Goal: Task Accomplishment & Management: Manage account settings

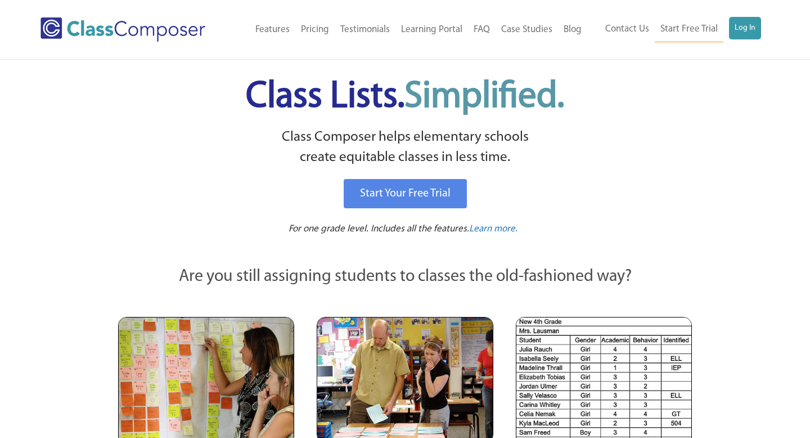
click at [131, 132] on p "Class Composer helps elementary schools create equitable classes in less time." at bounding box center [404, 147] width 577 height 41
click at [745, 29] on link "Log In" at bounding box center [745, 28] width 32 height 22
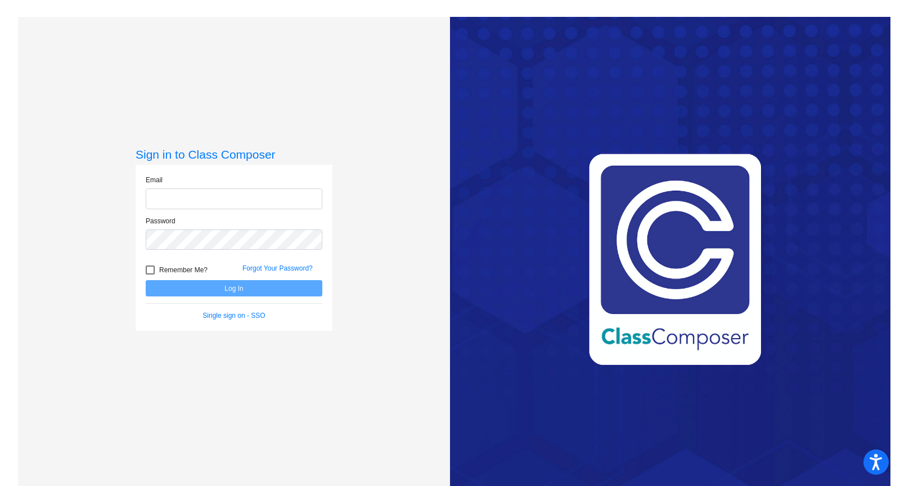
type input "[PERSON_NAME][EMAIL_ADDRESS][PERSON_NAME][DOMAIN_NAME]"
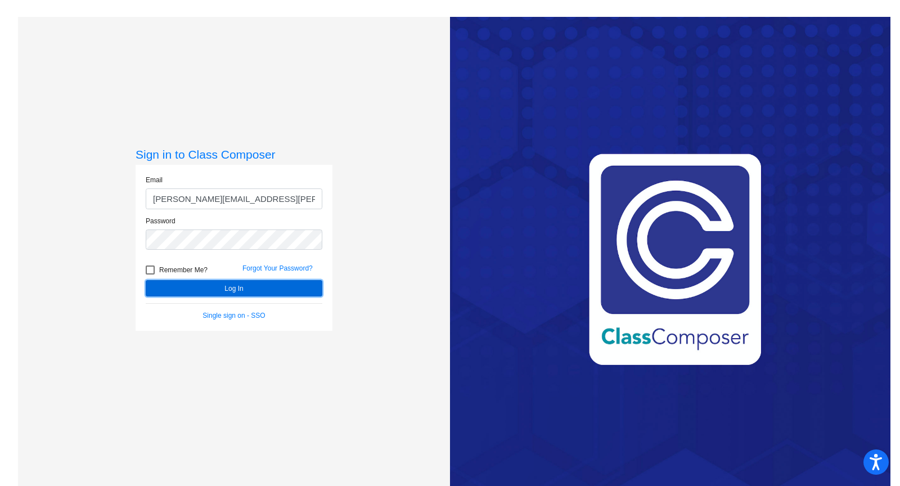
click at [258, 286] on button "Log In" at bounding box center [234, 288] width 177 height 16
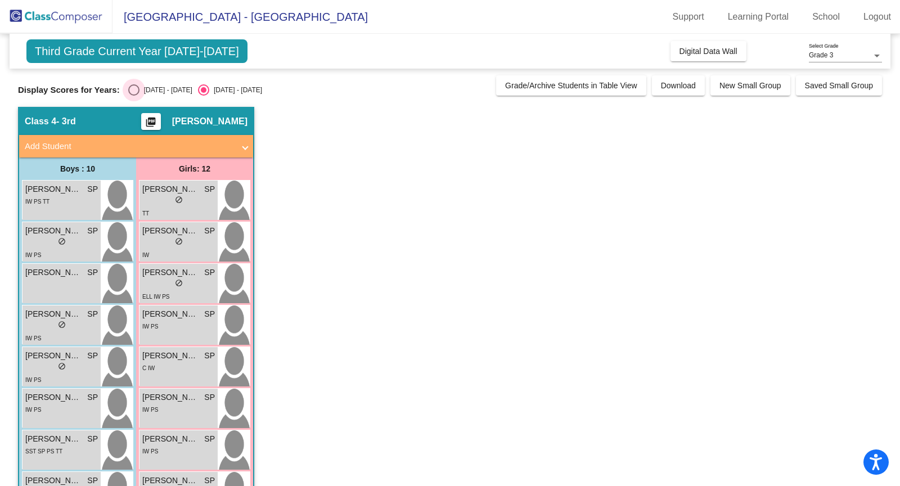
click at [132, 92] on div "Select an option" at bounding box center [133, 89] width 11 height 11
click at [133, 96] on input "[DATE] - [DATE]" at bounding box center [133, 96] width 1 height 1
radio input "true"
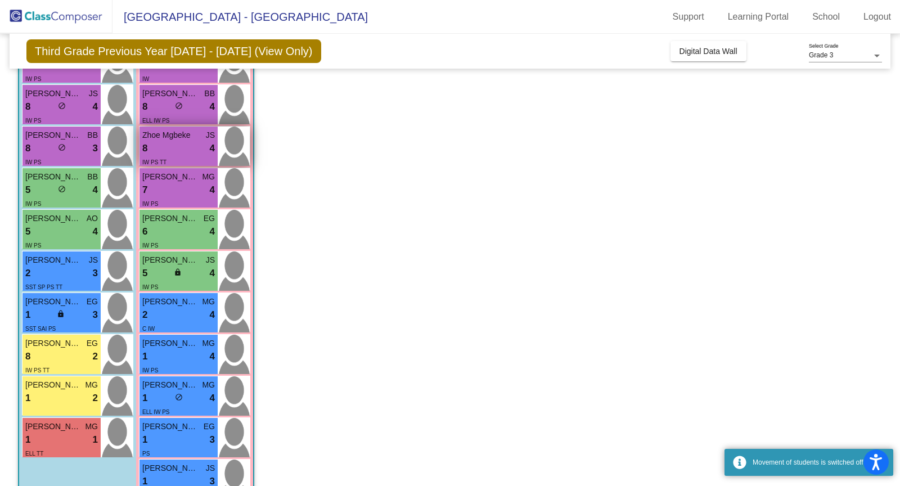
scroll to position [211, 0]
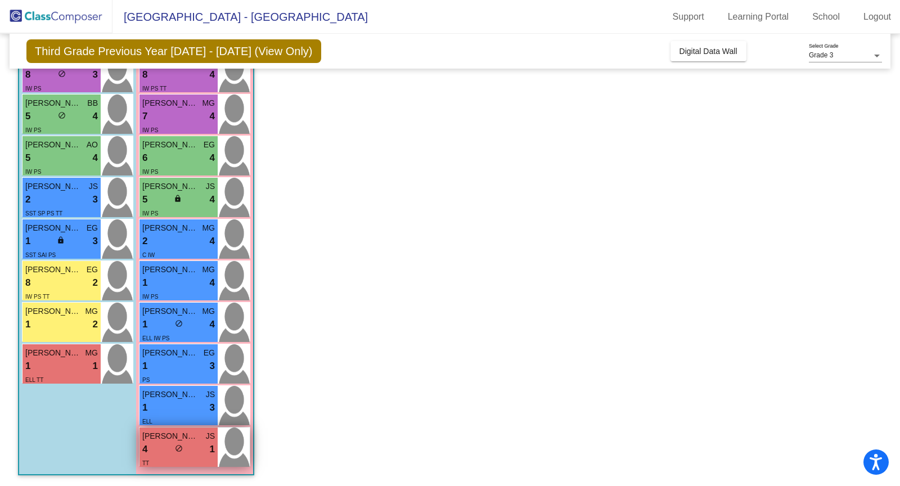
click at [180, 453] on div "lock do_not_disturb_alt" at bounding box center [179, 450] width 8 height 12
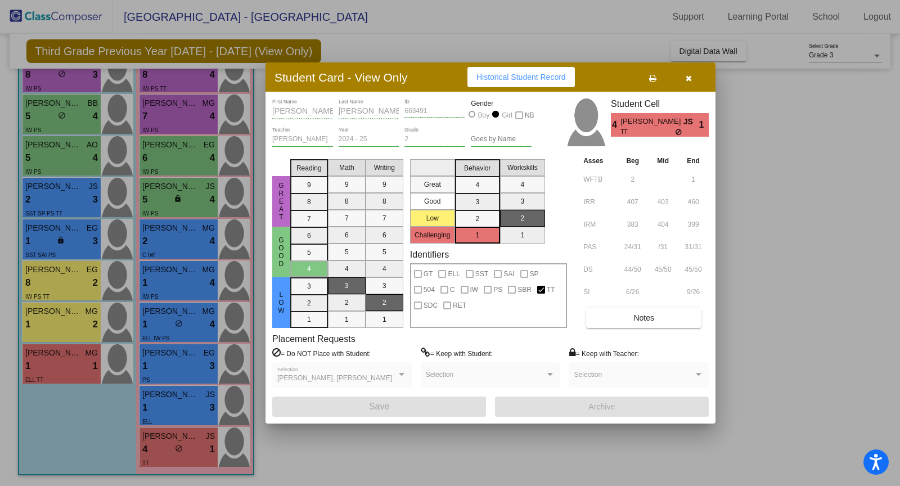
click at [174, 403] on div at bounding box center [450, 243] width 900 height 486
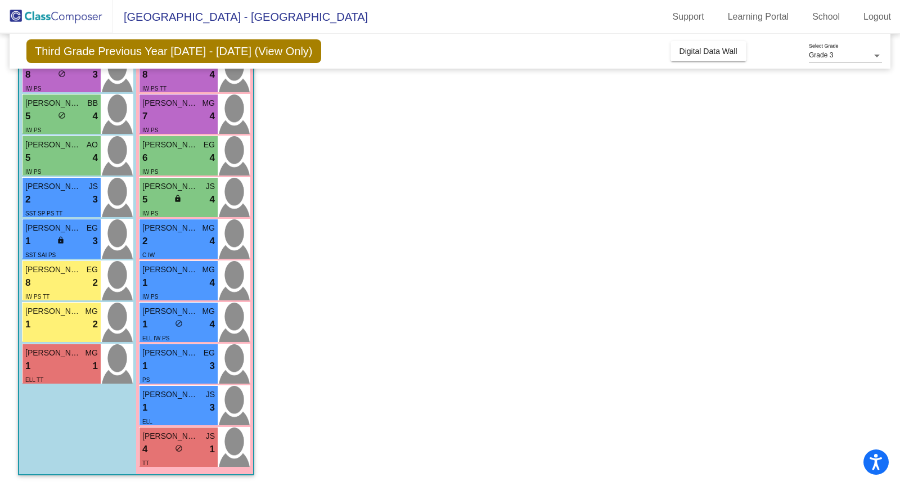
click at [174, 403] on div "1 lock do_not_disturb_alt 3" at bounding box center [178, 407] width 73 height 15
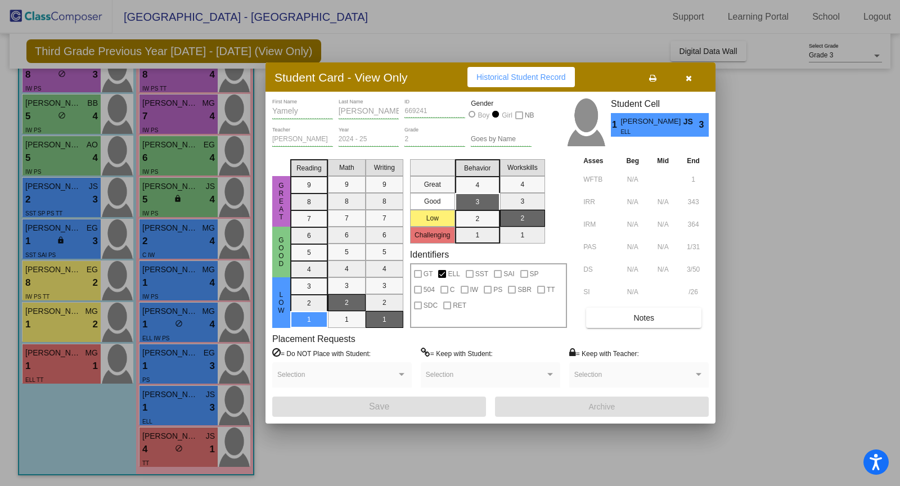
click at [187, 352] on div at bounding box center [450, 243] width 900 height 486
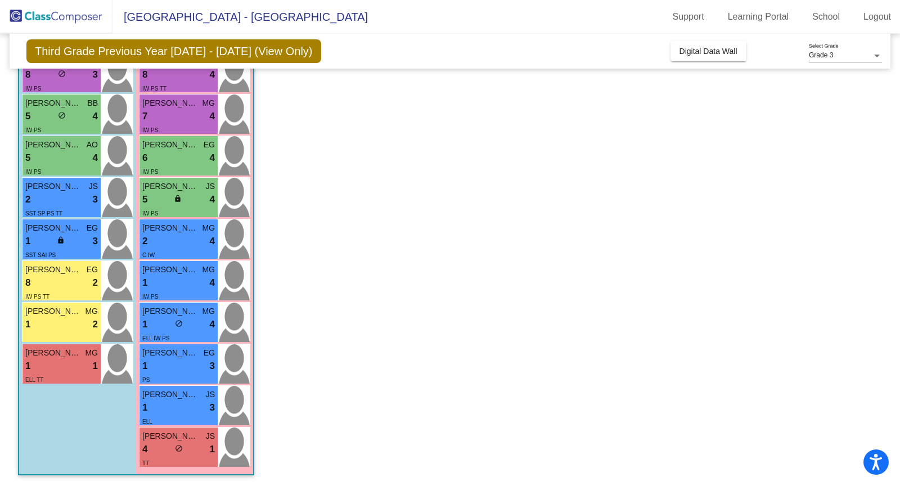
click at [187, 352] on span "[PERSON_NAME]" at bounding box center [170, 353] width 56 height 12
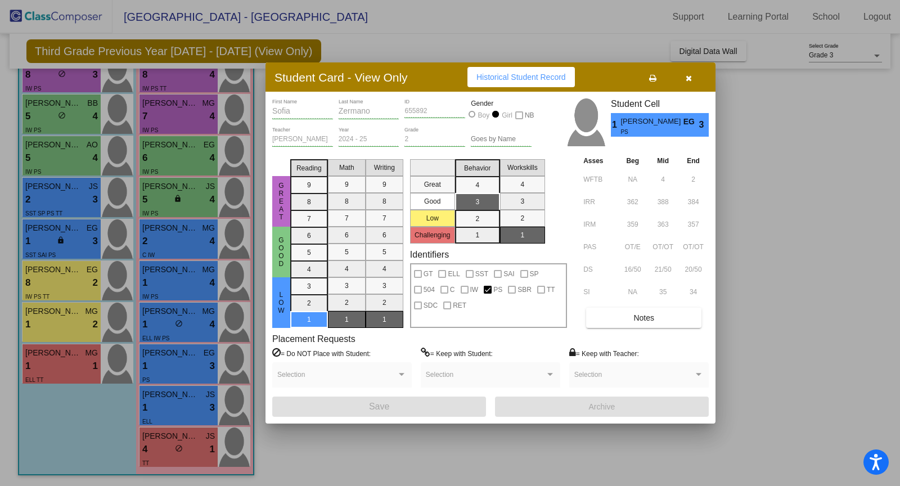
click at [190, 308] on div at bounding box center [450, 243] width 900 height 486
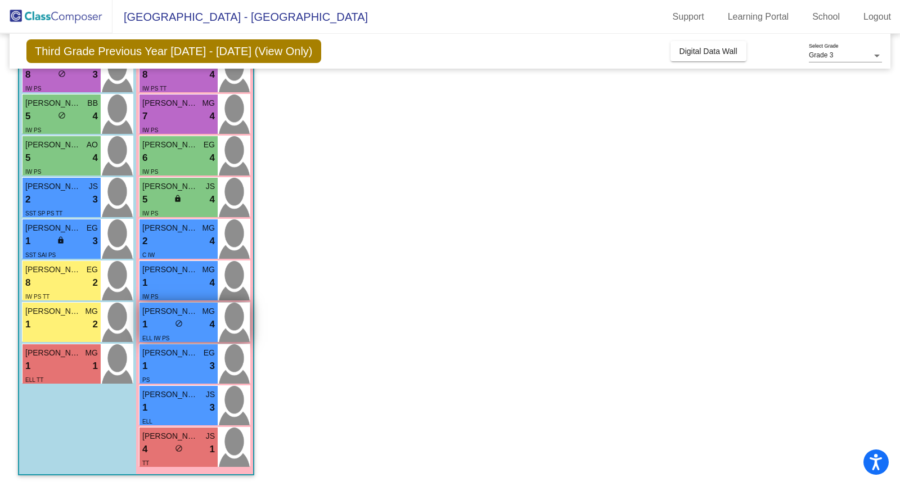
click at [190, 308] on span "[PERSON_NAME]" at bounding box center [170, 311] width 56 height 12
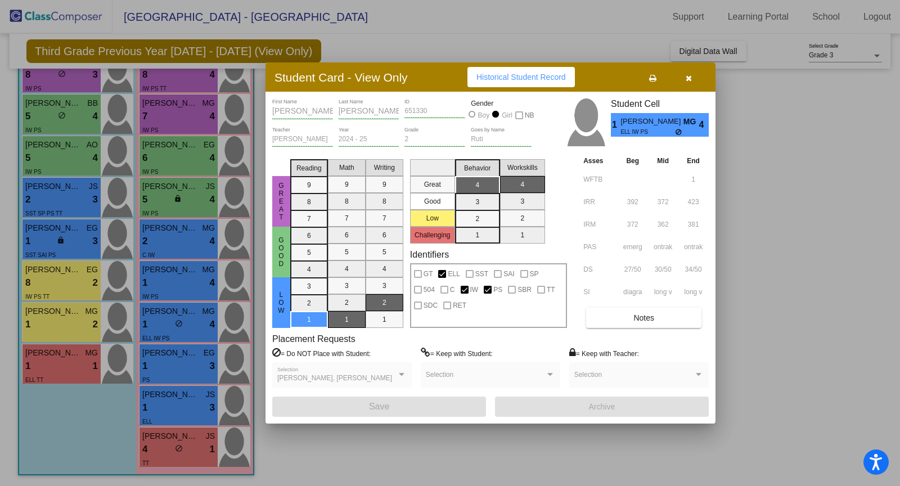
click at [183, 272] on div at bounding box center [450, 243] width 900 height 486
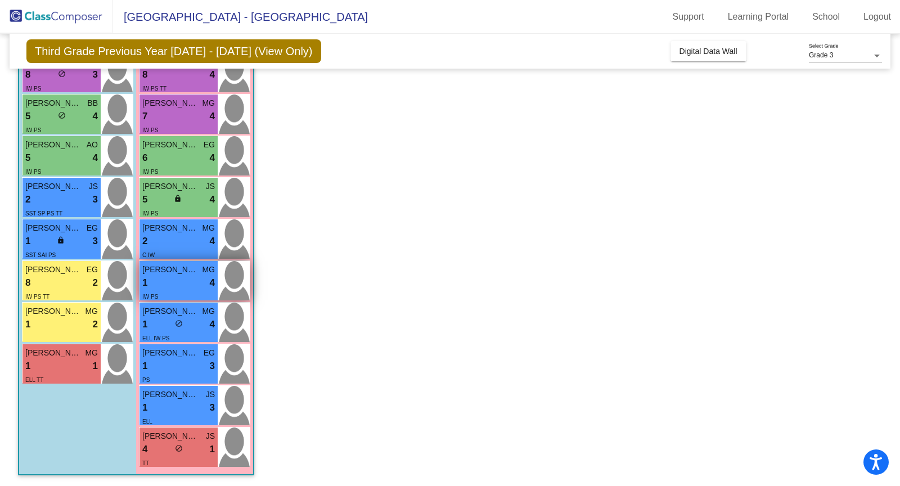
click at [182, 271] on span "[PERSON_NAME]" at bounding box center [170, 270] width 56 height 12
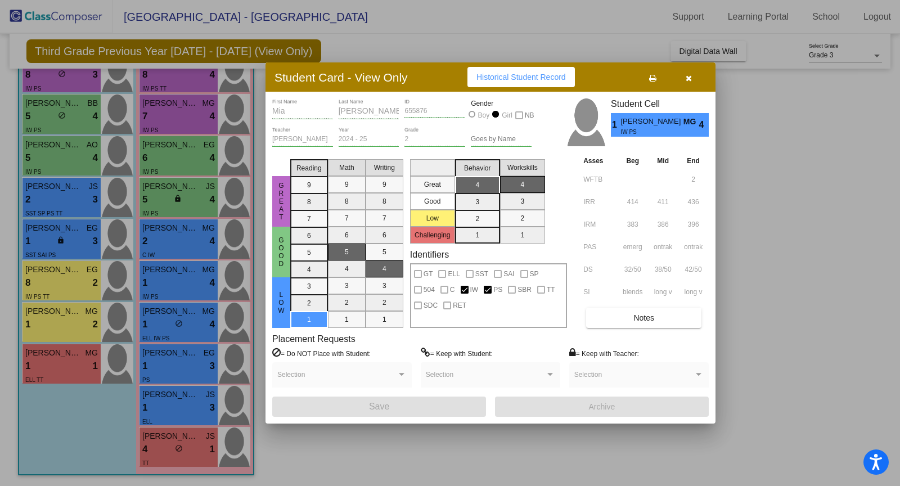
click at [187, 239] on div at bounding box center [450, 243] width 900 height 486
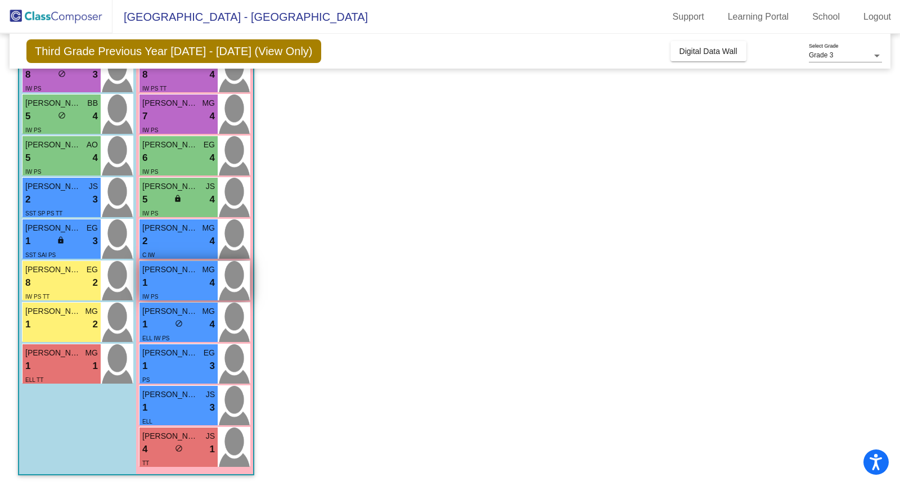
click at [178, 282] on div "1 lock do_not_disturb_alt 4" at bounding box center [178, 283] width 73 height 15
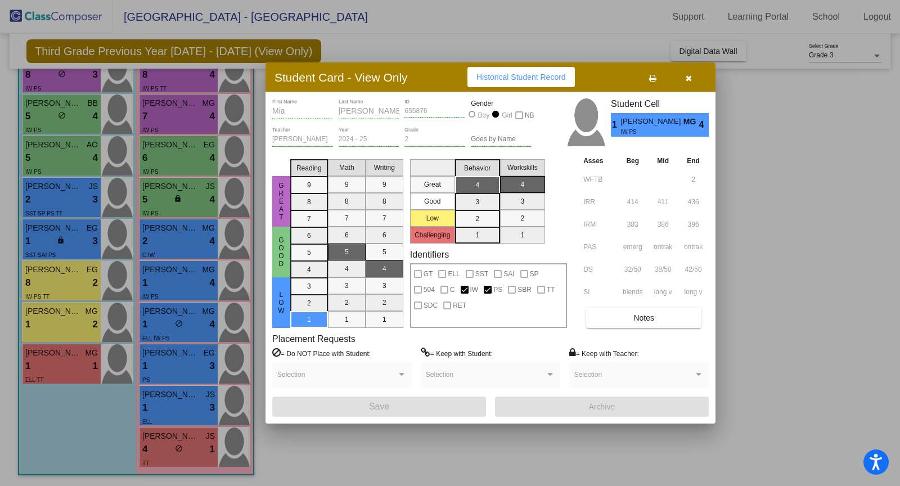
click at [174, 241] on div at bounding box center [450, 243] width 900 height 486
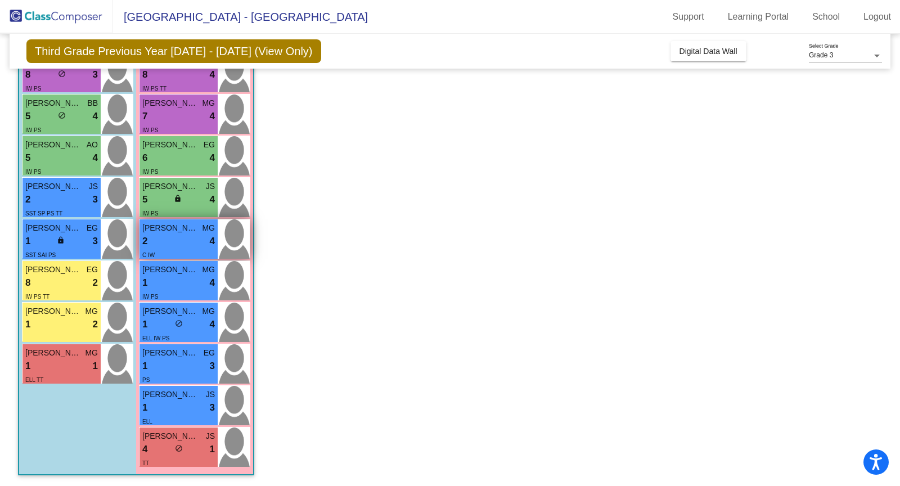
click at [173, 238] on div "2 lock do_not_disturb_alt 4" at bounding box center [178, 241] width 73 height 15
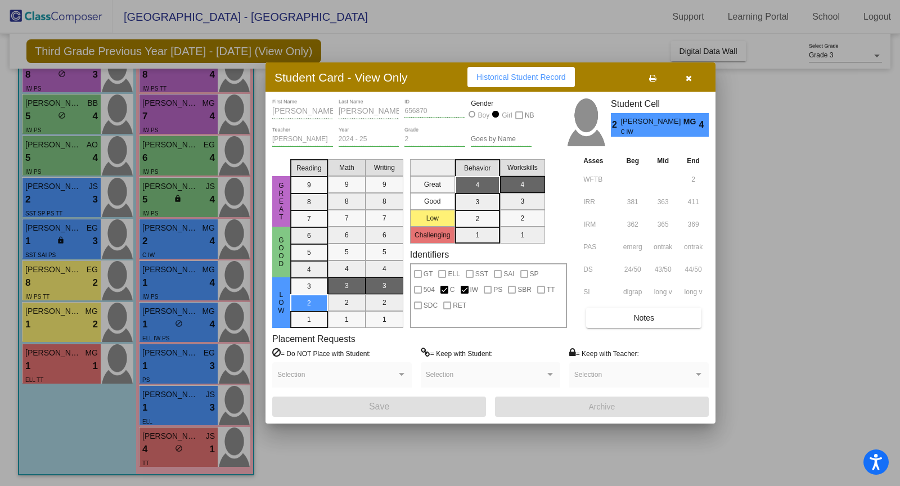
click at [159, 204] on div at bounding box center [450, 243] width 900 height 486
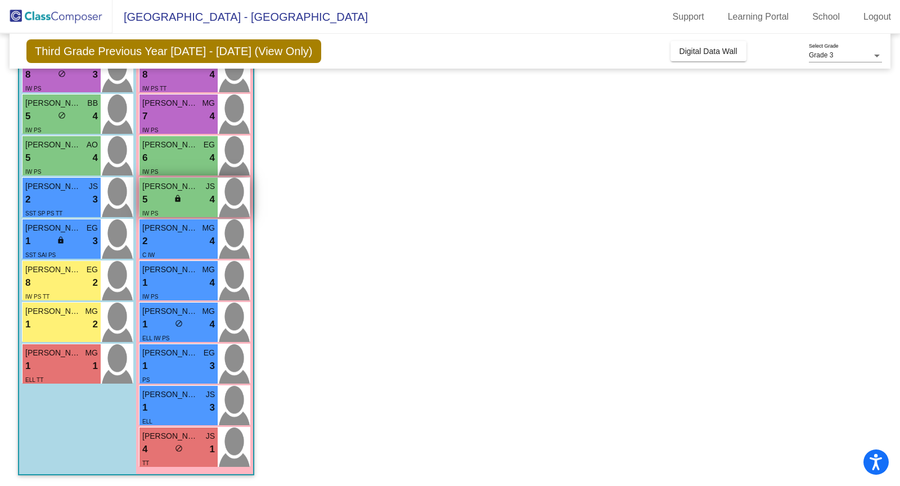
click at [160, 203] on div "5 lock do_not_disturb_alt 4" at bounding box center [178, 199] width 73 height 15
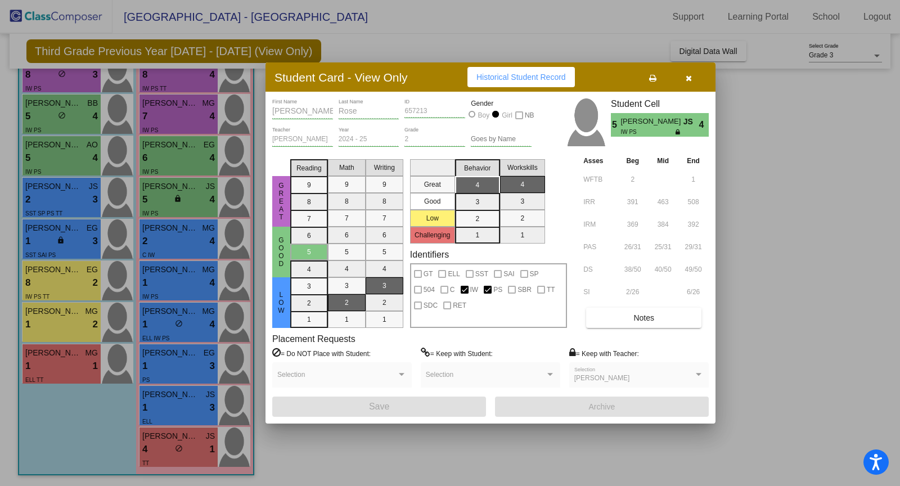
click at [164, 155] on div at bounding box center [450, 243] width 900 height 486
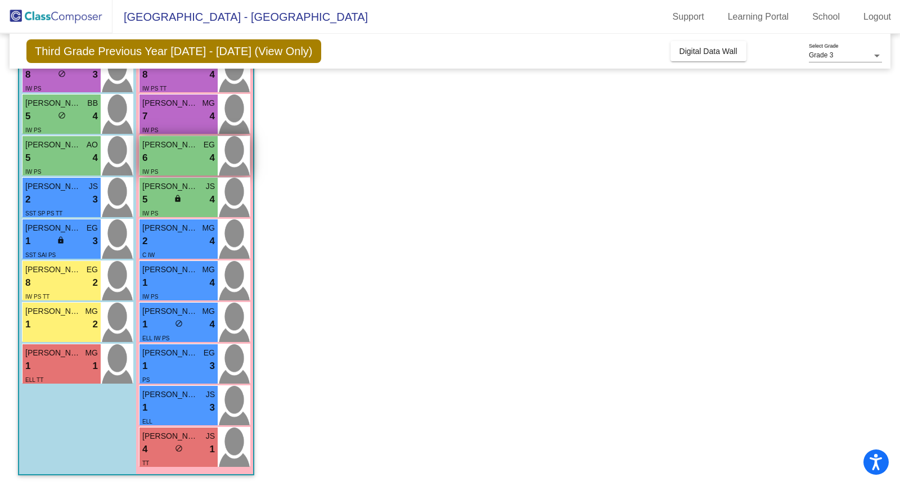
click at [164, 154] on div "6 lock do_not_disturb_alt 4" at bounding box center [178, 158] width 73 height 15
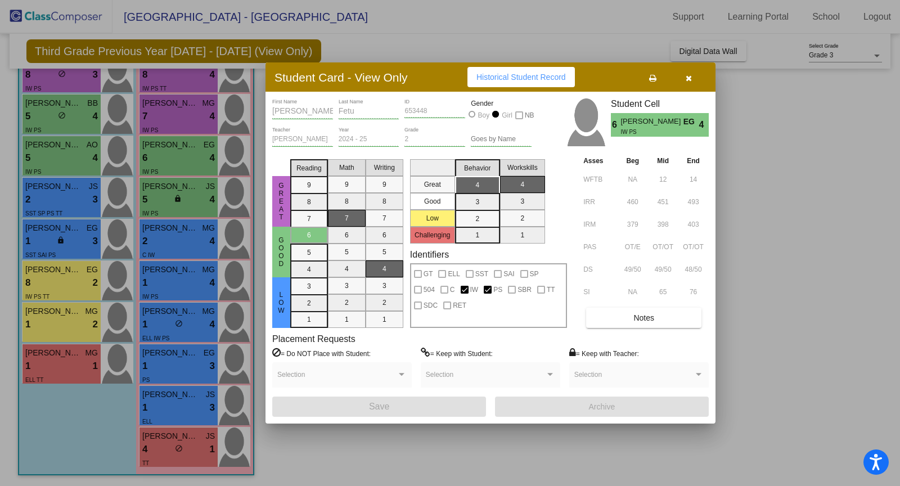
click at [172, 120] on div at bounding box center [450, 243] width 900 height 486
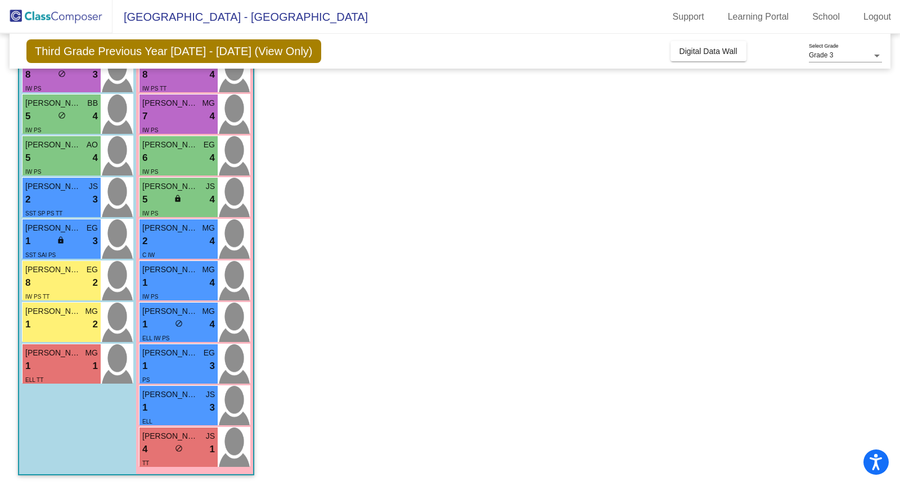
click at [172, 120] on div "7 lock do_not_disturb_alt 4" at bounding box center [178, 116] width 73 height 15
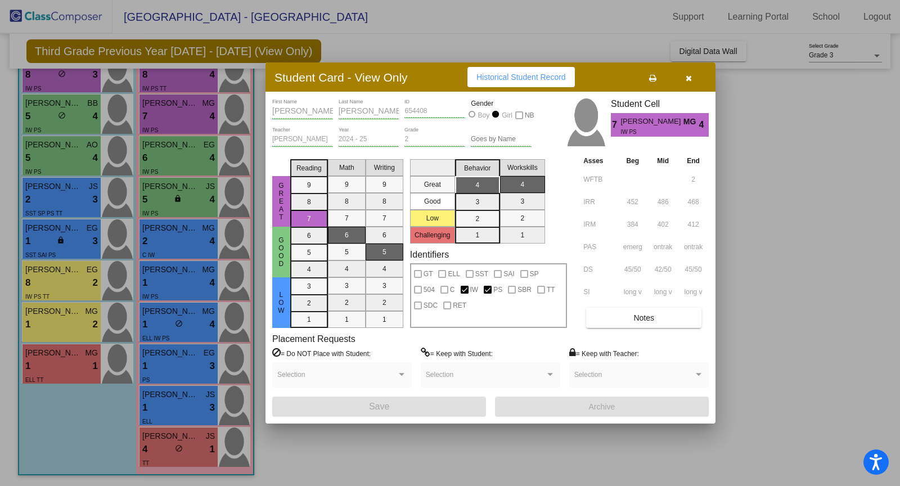
click at [196, 80] on div at bounding box center [450, 243] width 900 height 486
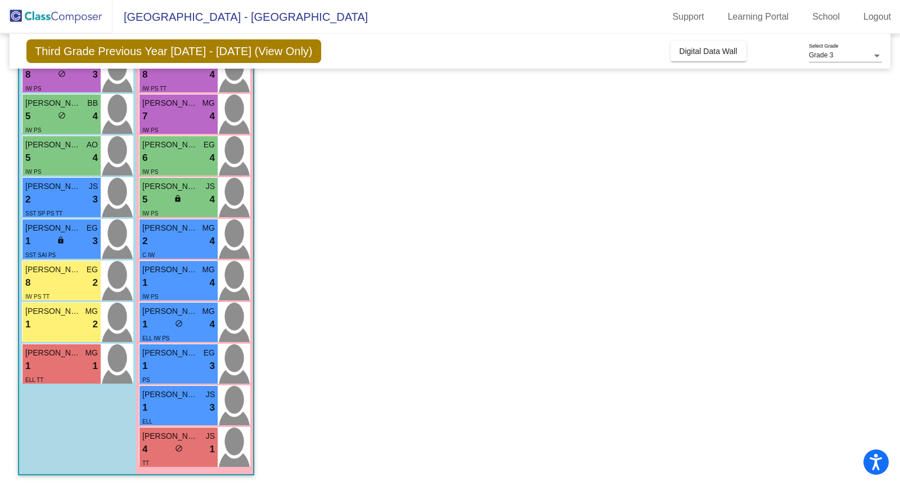
click at [196, 80] on div "8 lock do_not_disturb_alt 4" at bounding box center [178, 74] width 73 height 15
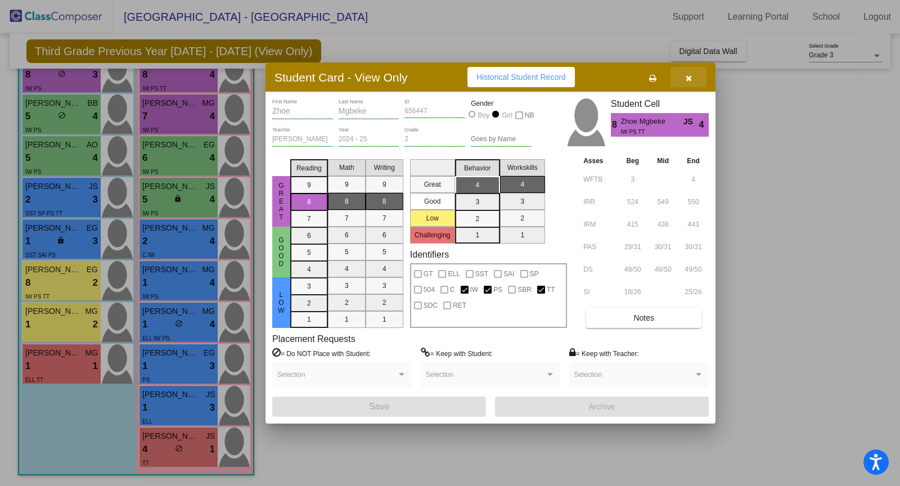
click at [690, 78] on icon "button" at bounding box center [689, 78] width 6 height 8
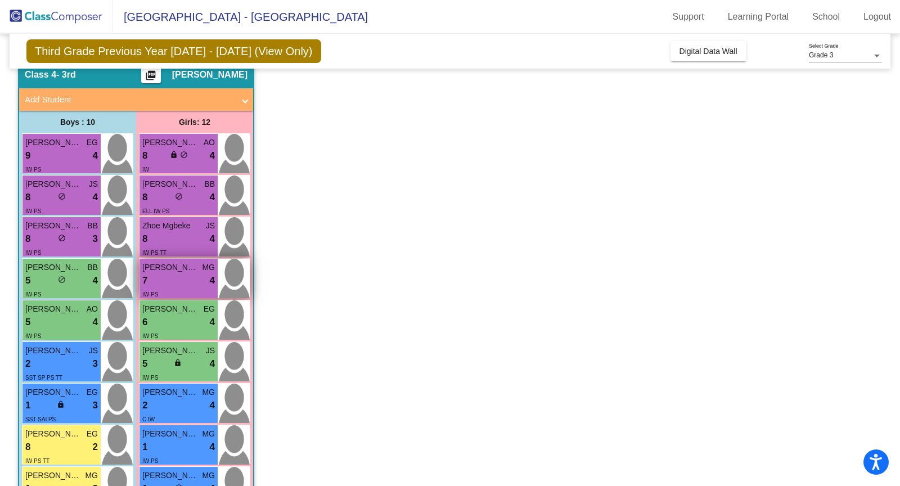
scroll to position [43, 0]
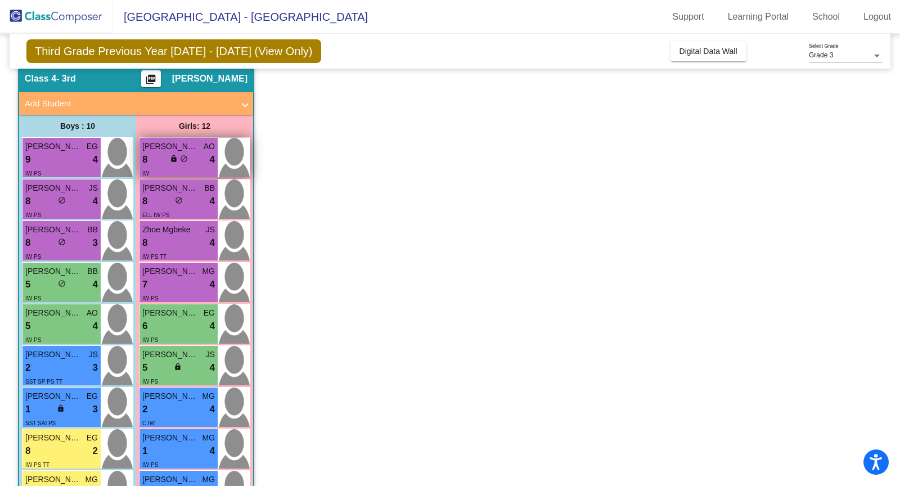
click at [203, 161] on div "8 lock do_not_disturb_alt 4" at bounding box center [178, 159] width 73 height 15
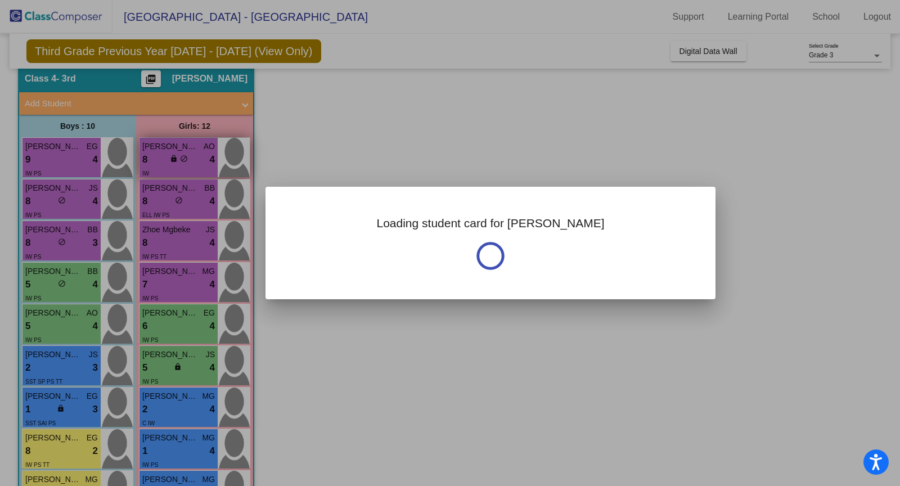
click at [203, 161] on div at bounding box center [450, 243] width 900 height 486
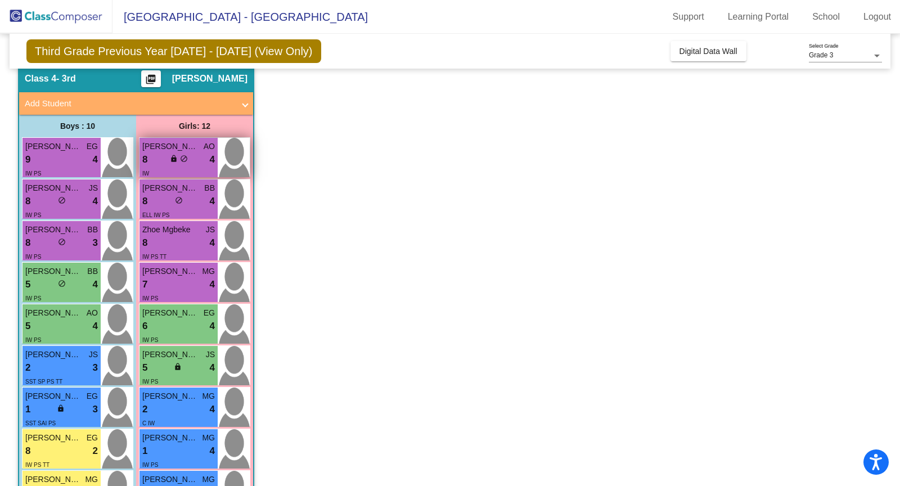
click at [202, 161] on div "8 lock do_not_disturb_alt 4" at bounding box center [178, 159] width 73 height 15
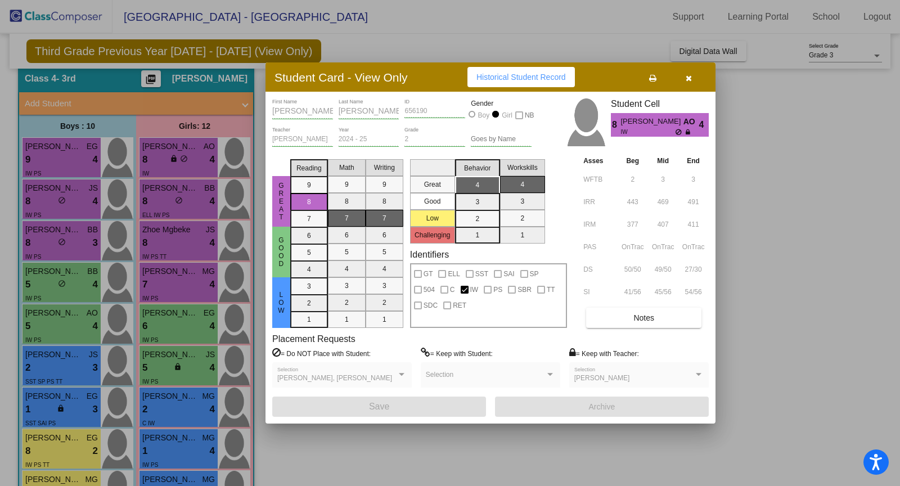
click at [196, 191] on div at bounding box center [450, 243] width 900 height 486
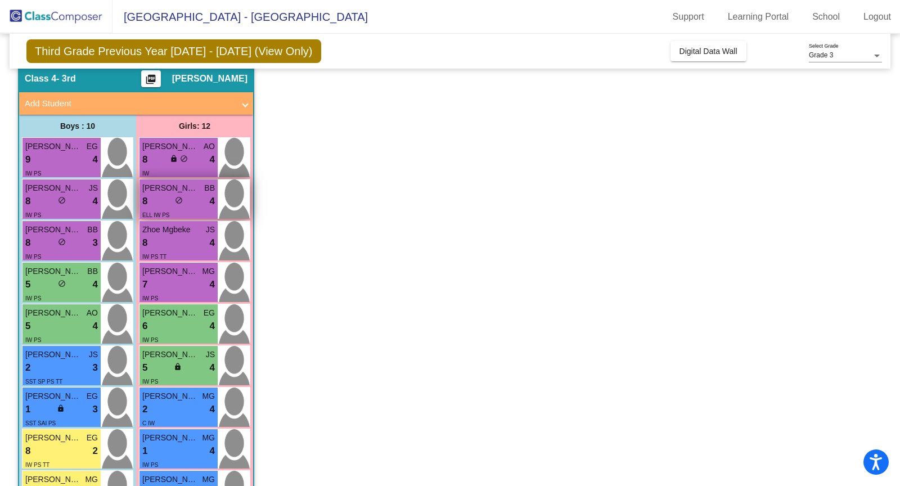
click at [196, 191] on span "[PERSON_NAME]" at bounding box center [170, 188] width 56 height 12
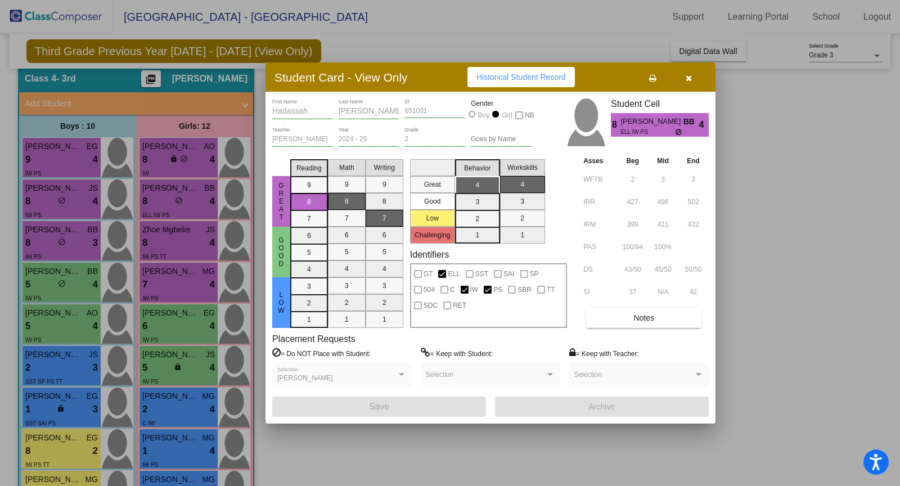
click at [189, 241] on div at bounding box center [450, 243] width 900 height 486
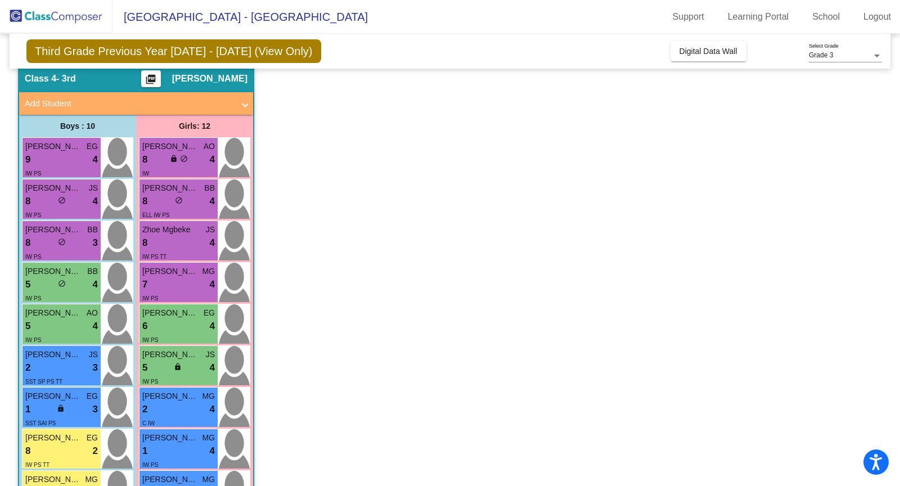
click at [189, 241] on div "8 lock do_not_disturb_alt 4" at bounding box center [178, 243] width 73 height 15
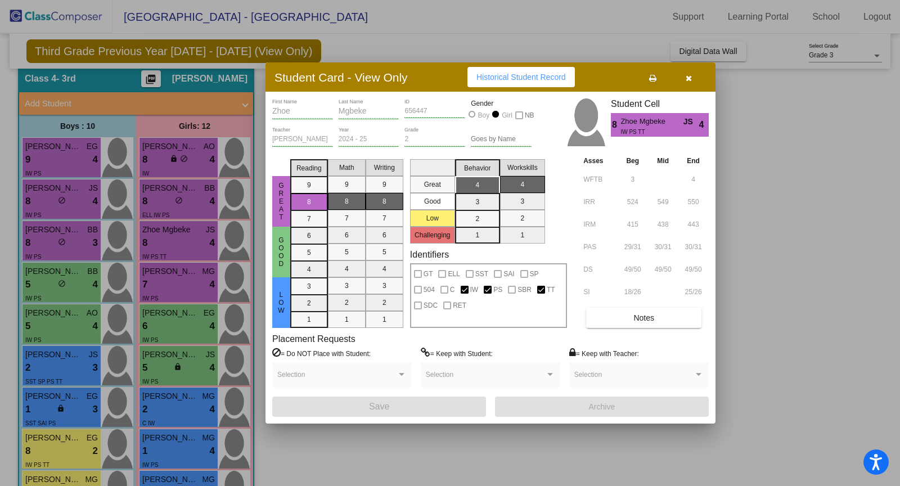
click at [200, 276] on div at bounding box center [450, 243] width 900 height 486
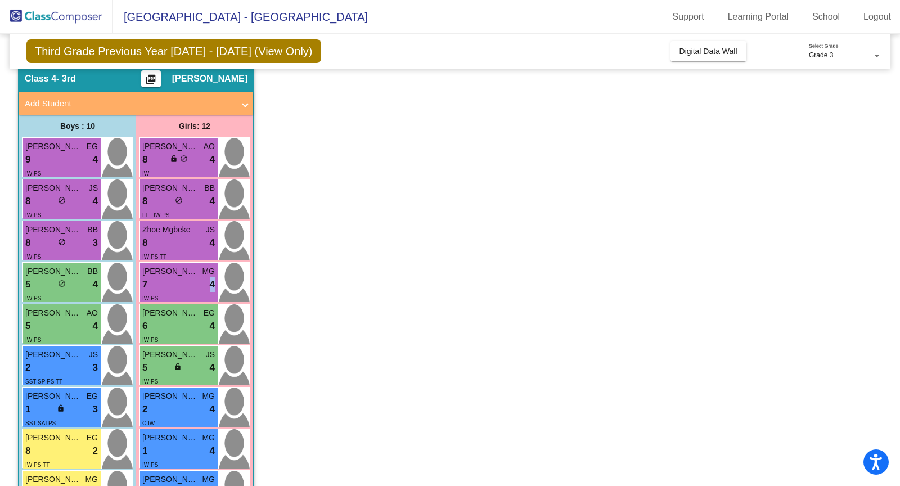
click at [200, 277] on div "7 lock do_not_disturb_alt 4" at bounding box center [178, 284] width 73 height 15
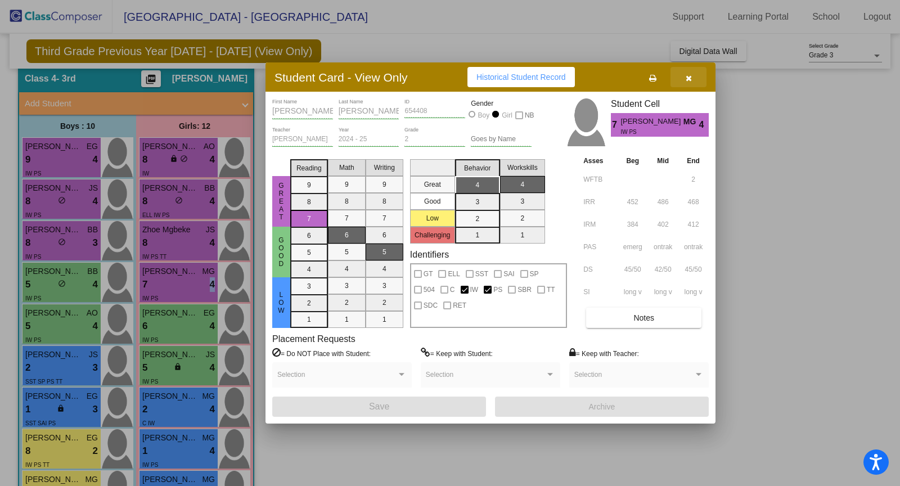
click at [688, 77] on icon "button" at bounding box center [689, 78] width 6 height 8
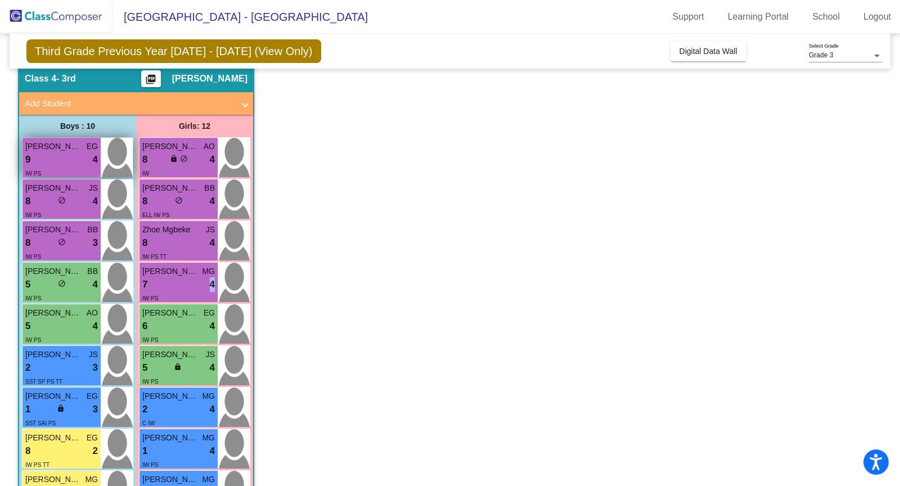
click at [49, 156] on div "9 lock do_not_disturb_alt 4" at bounding box center [61, 159] width 73 height 15
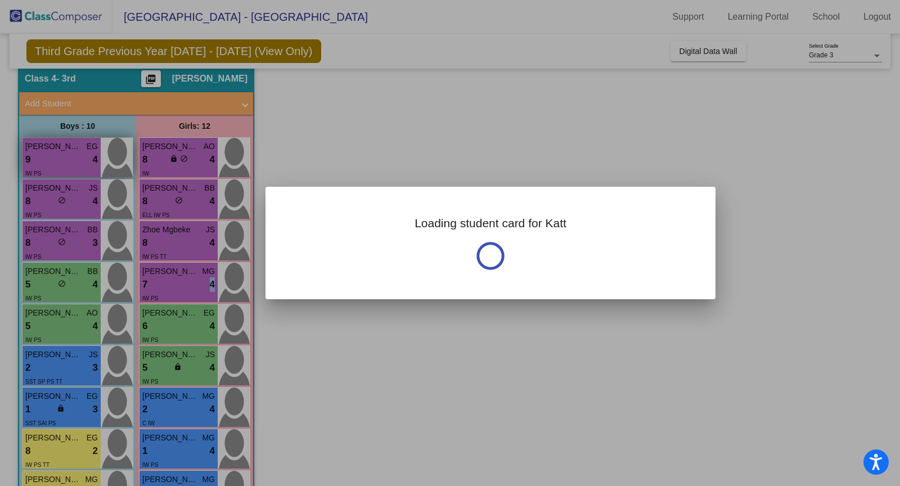
click at [49, 156] on div at bounding box center [450, 243] width 900 height 486
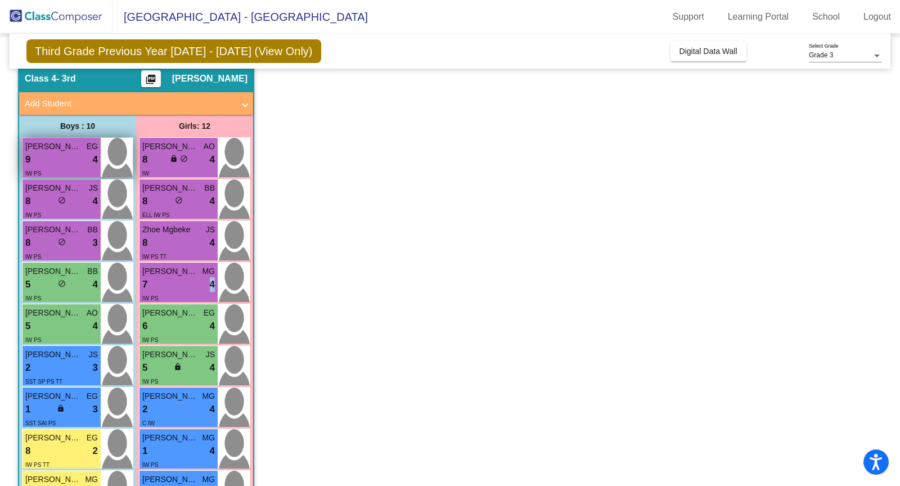
click at [49, 156] on div "9 lock do_not_disturb_alt 4" at bounding box center [61, 159] width 73 height 15
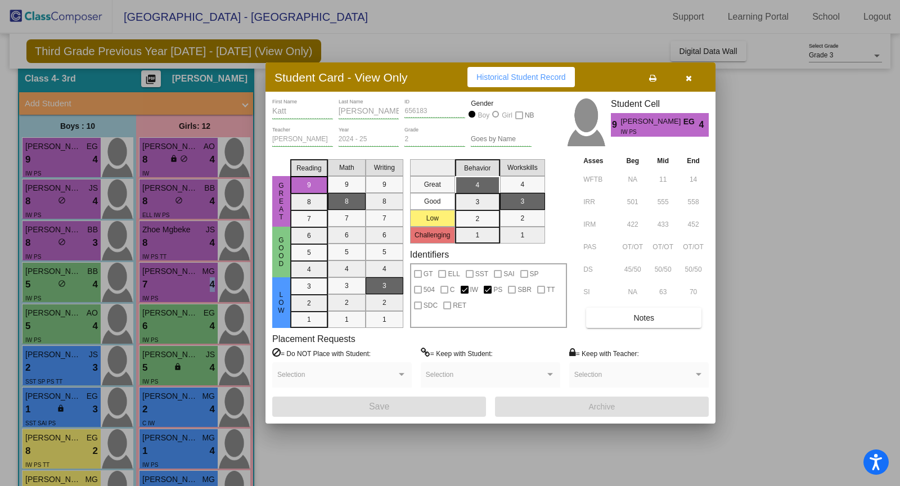
click at [50, 186] on div at bounding box center [450, 243] width 900 height 486
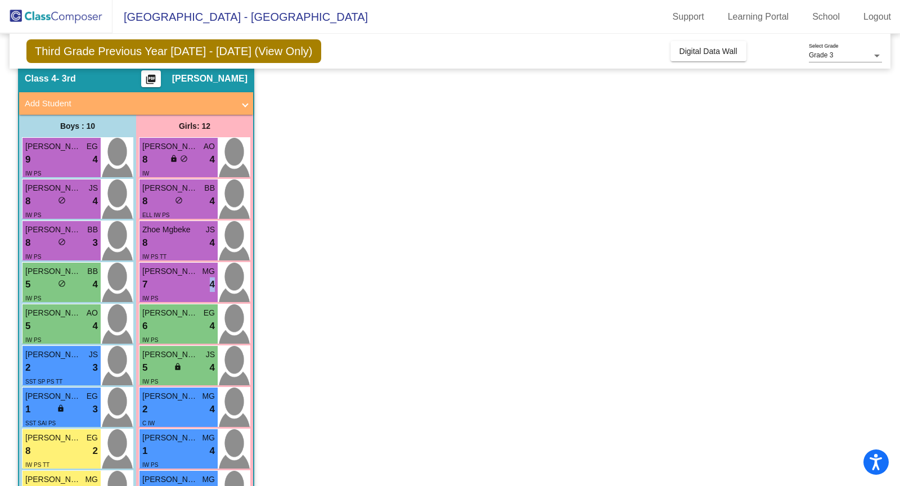
click at [50, 186] on span "[PERSON_NAME]" at bounding box center [53, 188] width 56 height 12
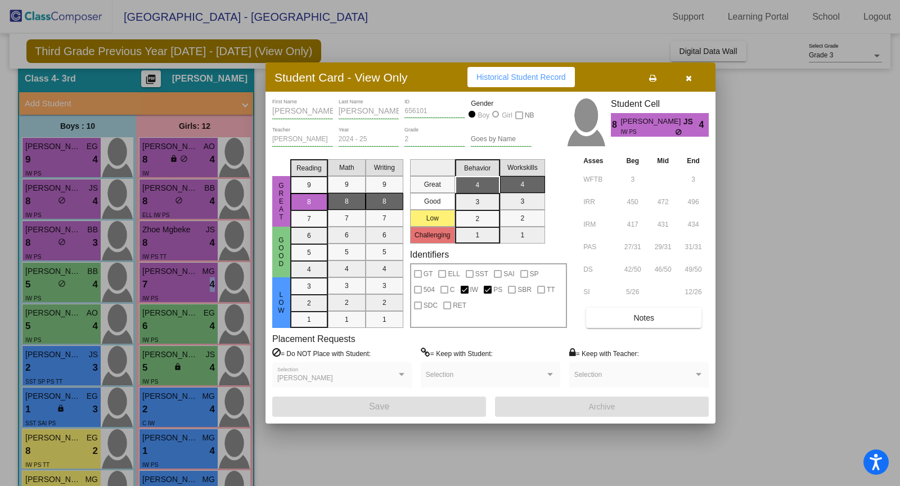
click at [60, 233] on div at bounding box center [450, 243] width 900 height 486
click at [60, 233] on span "[PERSON_NAME]" at bounding box center [53, 230] width 56 height 12
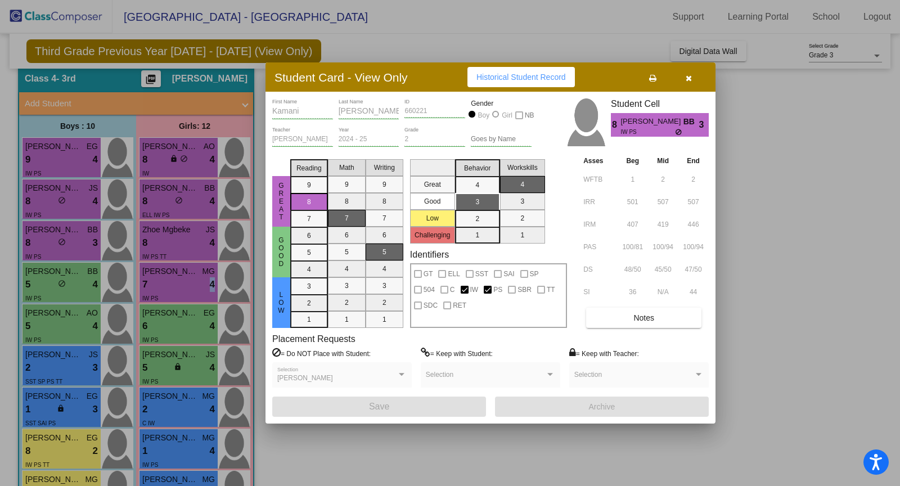
click at [69, 287] on div at bounding box center [450, 243] width 900 height 486
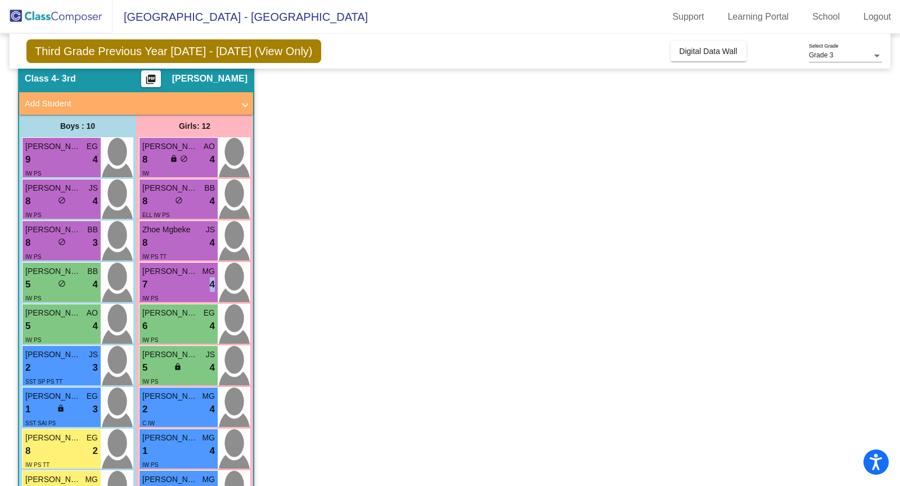
click at [69, 287] on div "5 lock do_not_disturb_alt 4" at bounding box center [61, 284] width 73 height 15
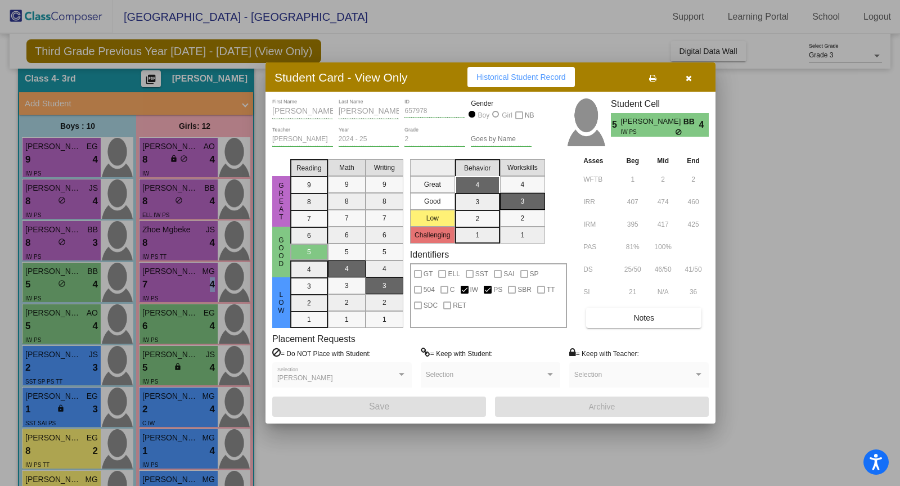
click at [71, 307] on div at bounding box center [450, 243] width 900 height 486
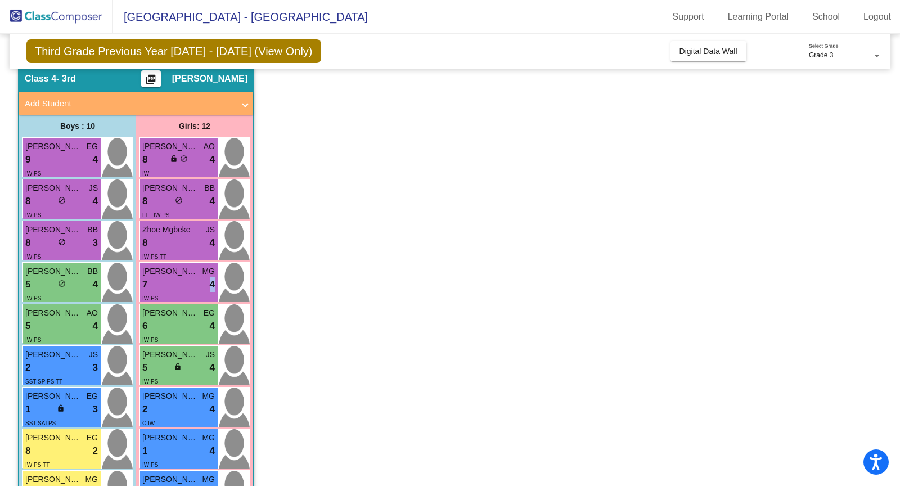
click at [71, 307] on span "[PERSON_NAME]" at bounding box center [53, 313] width 56 height 12
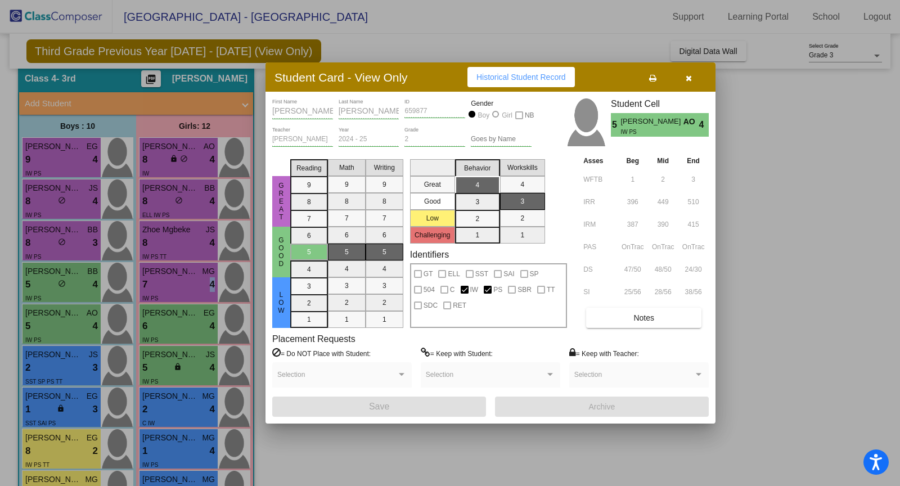
click at [64, 366] on div at bounding box center [450, 243] width 900 height 486
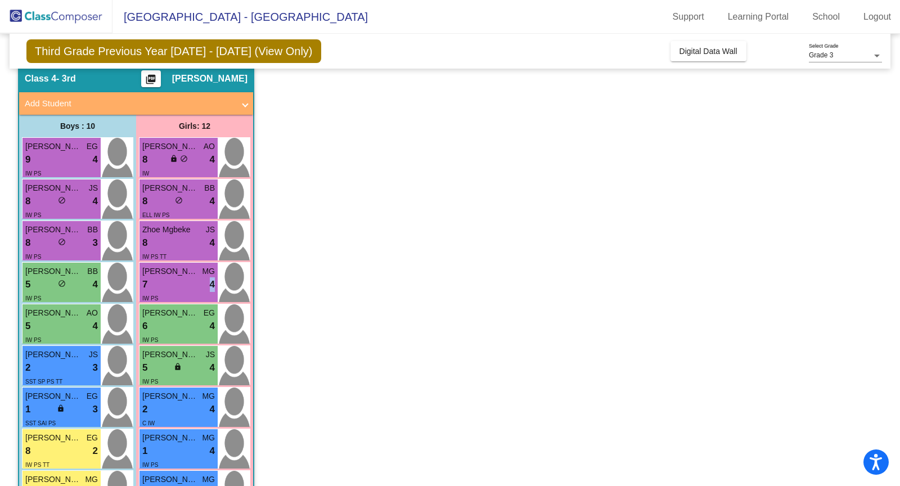
click at [64, 366] on div "2 lock do_not_disturb_alt 3" at bounding box center [61, 368] width 73 height 15
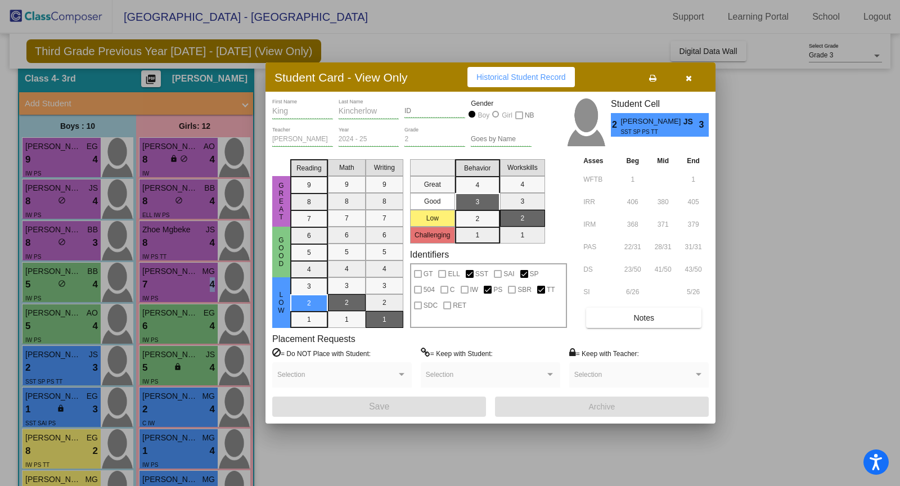
click at [60, 408] on div at bounding box center [450, 243] width 900 height 486
click at [60, 408] on span "lock" at bounding box center [61, 408] width 8 height 8
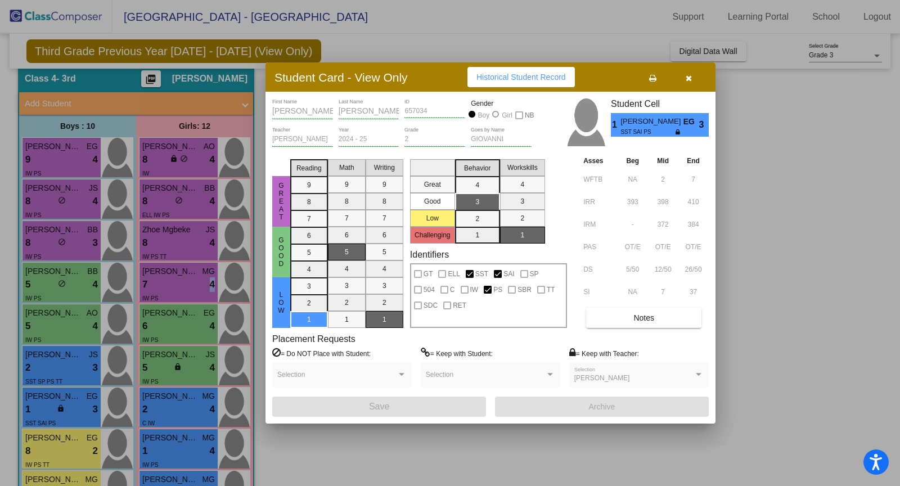
click at [69, 439] on div at bounding box center [450, 243] width 900 height 486
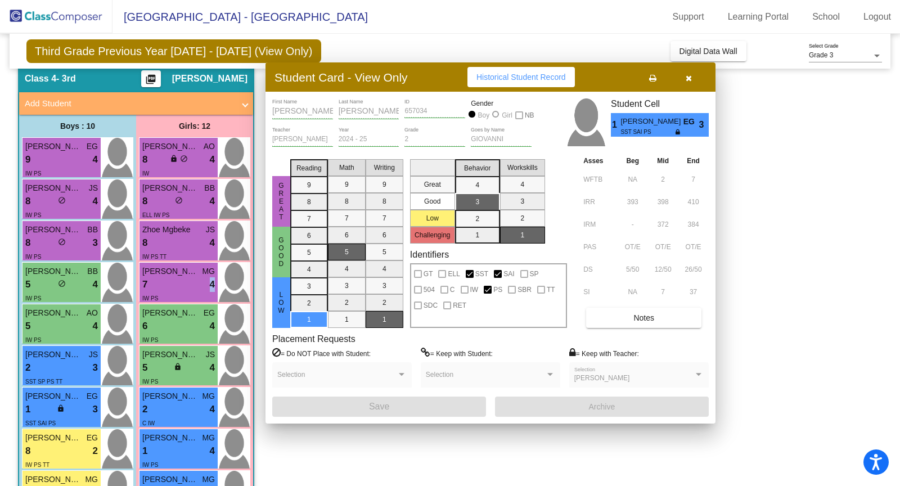
click at [69, 439] on span "[PERSON_NAME]" at bounding box center [53, 438] width 56 height 12
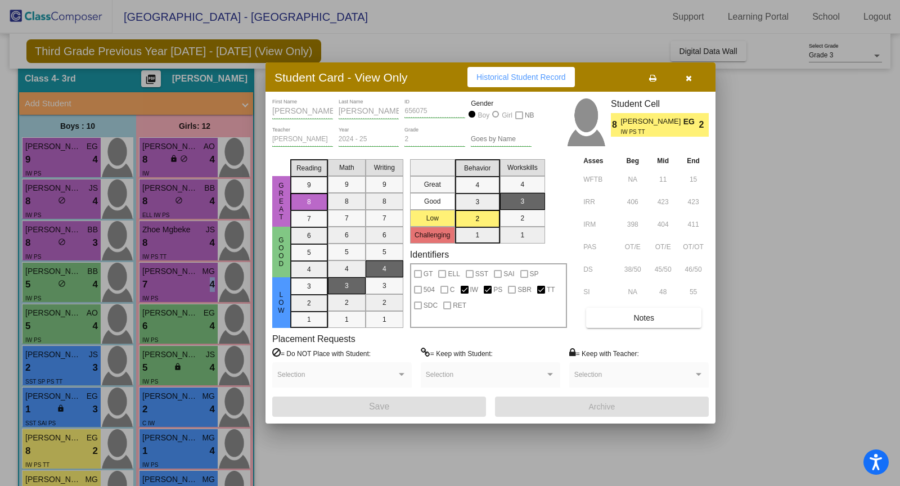
click at [63, 406] on div at bounding box center [450, 243] width 900 height 486
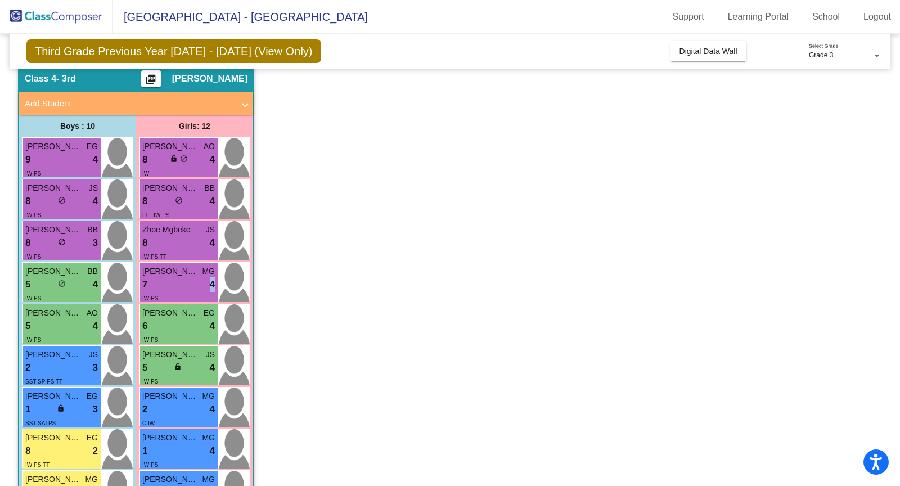
click at [63, 406] on span "lock" at bounding box center [61, 408] width 8 height 8
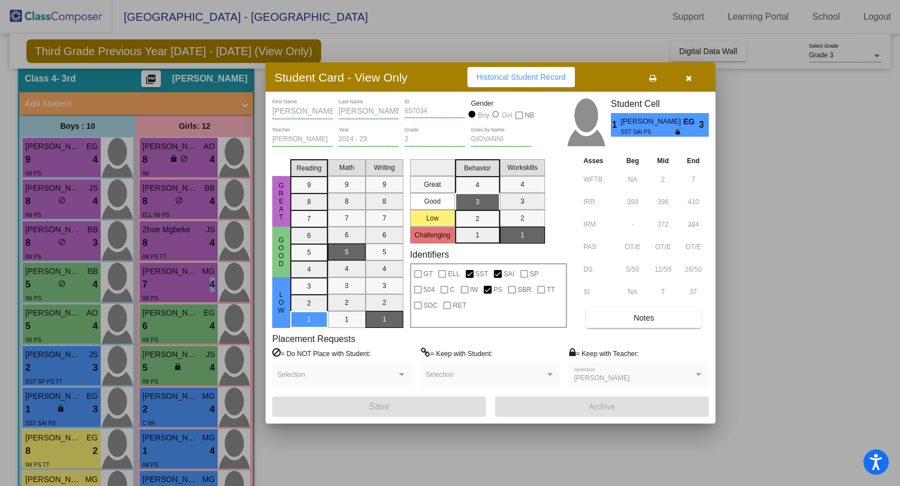
click at [58, 445] on div at bounding box center [450, 243] width 900 height 486
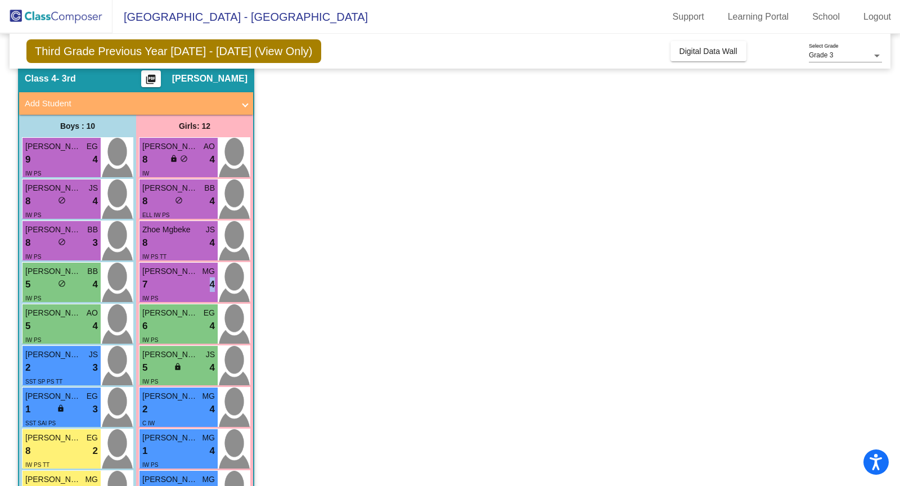
click at [58, 445] on div "8 lock do_not_disturb_alt 2" at bounding box center [61, 451] width 73 height 15
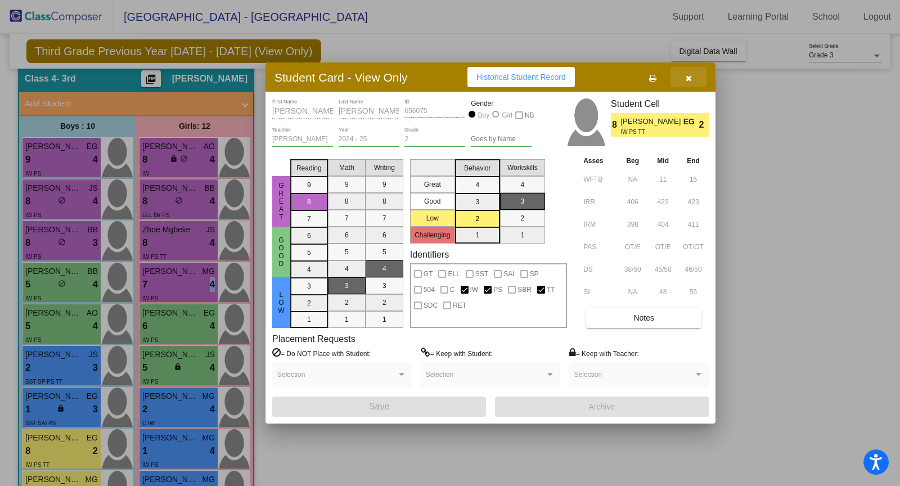
click at [688, 74] on span "button" at bounding box center [689, 77] width 6 height 9
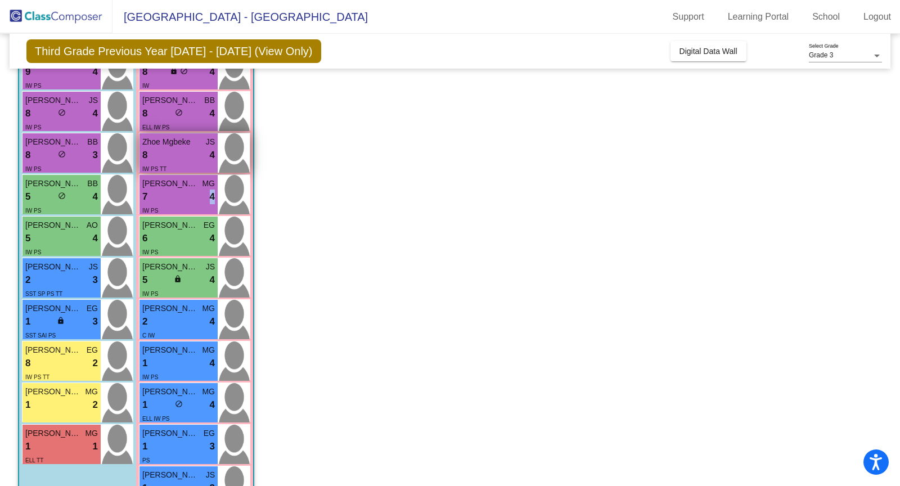
scroll to position [211, 0]
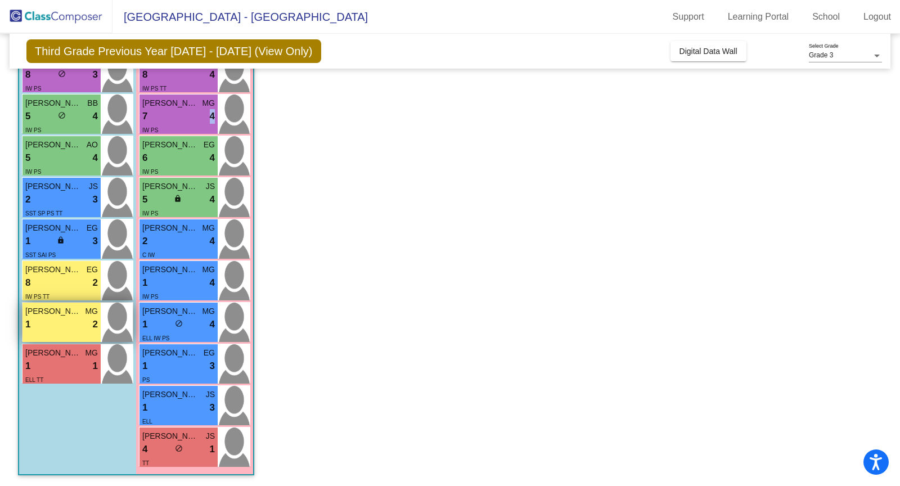
click at [46, 325] on div "1 lock do_not_disturb_alt 2" at bounding box center [61, 324] width 73 height 15
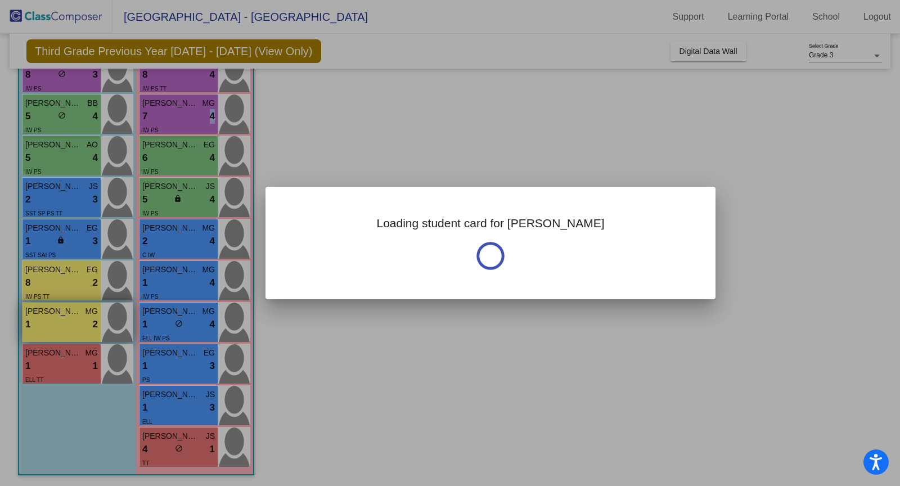
click at [46, 325] on div at bounding box center [450, 243] width 900 height 486
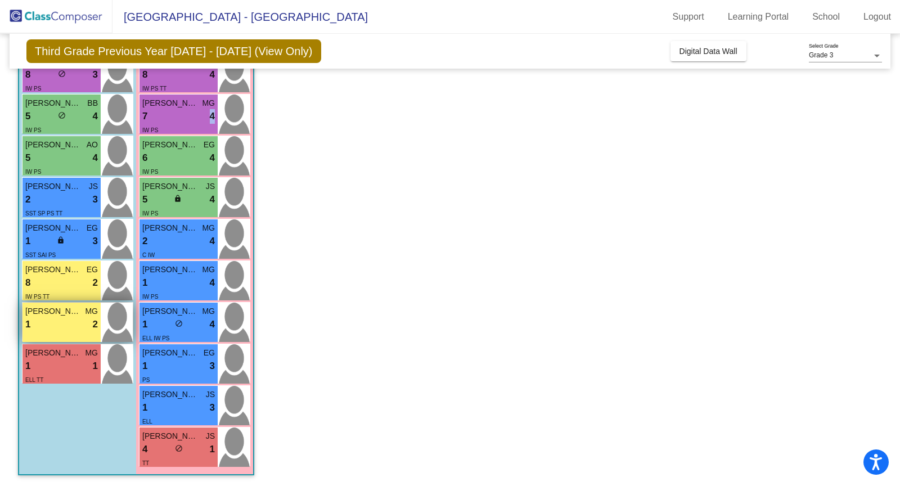
click at [46, 325] on div "1 lock do_not_disturb_alt 2" at bounding box center [61, 324] width 73 height 15
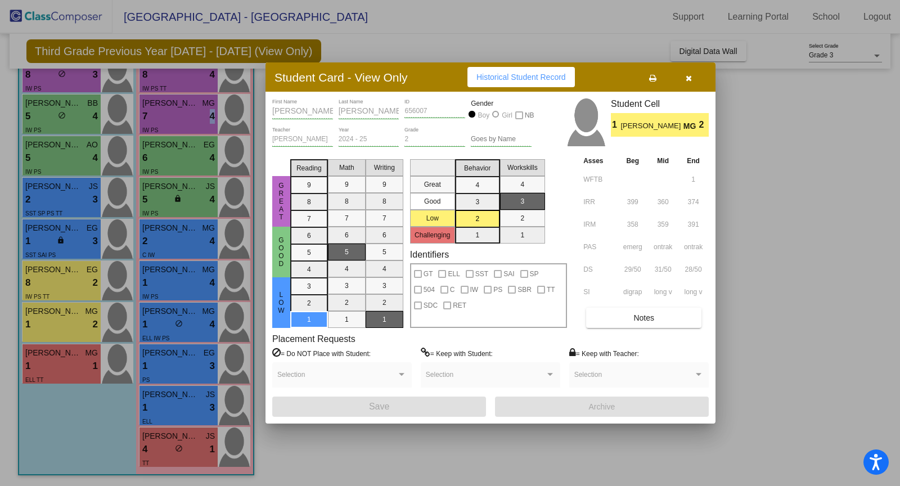
click at [623, 322] on button "Notes" at bounding box center [643, 318] width 115 height 20
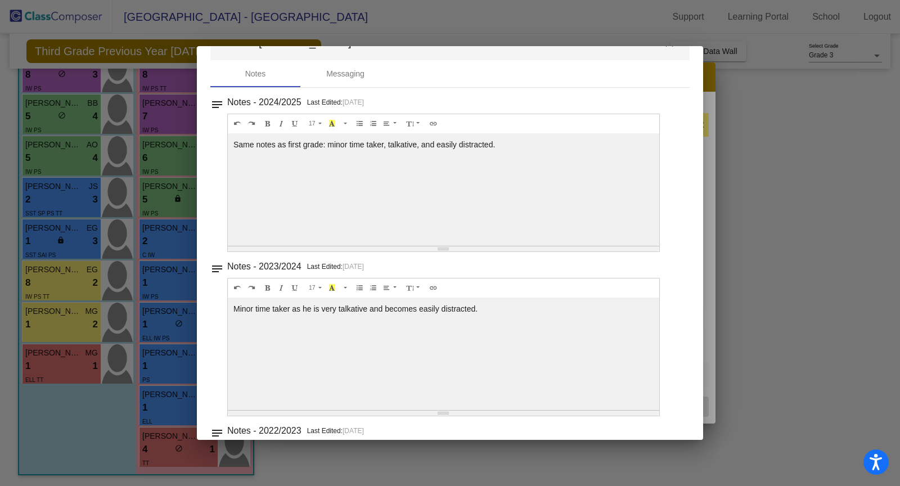
scroll to position [0, 0]
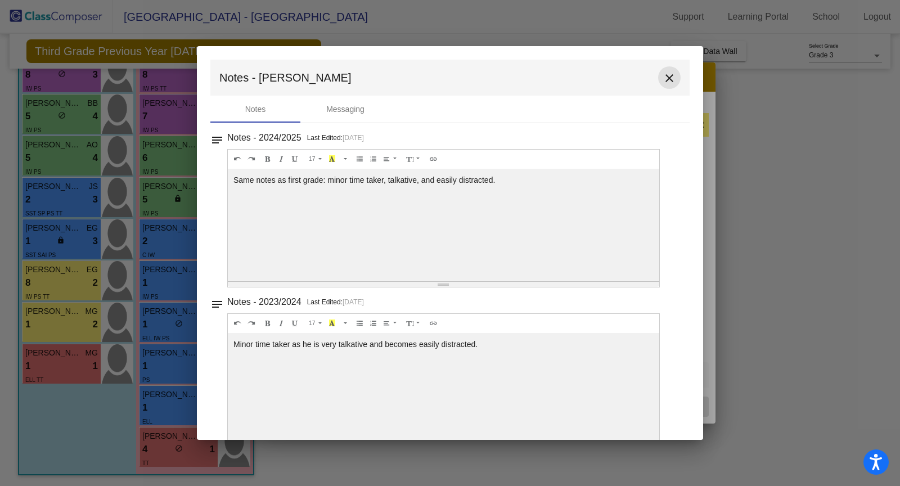
click at [663, 83] on mat-icon "close" at bounding box center [669, 77] width 13 height 13
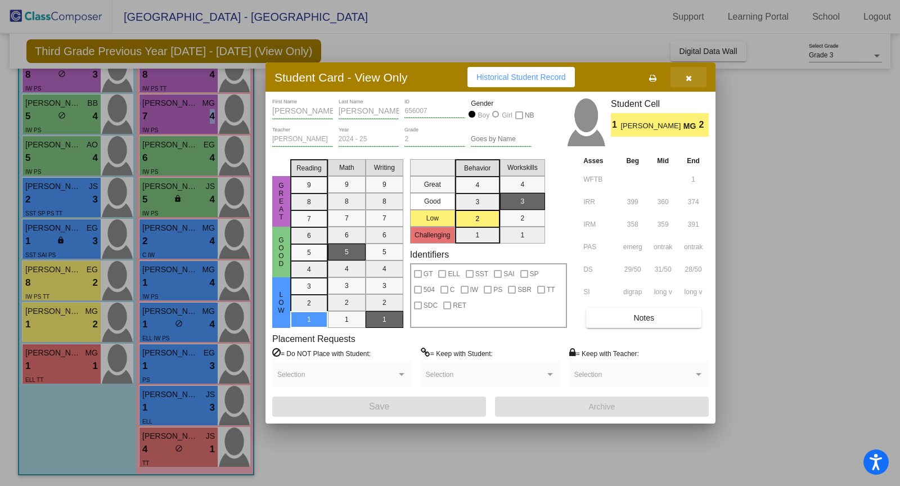
click at [689, 79] on icon "button" at bounding box center [689, 78] width 6 height 8
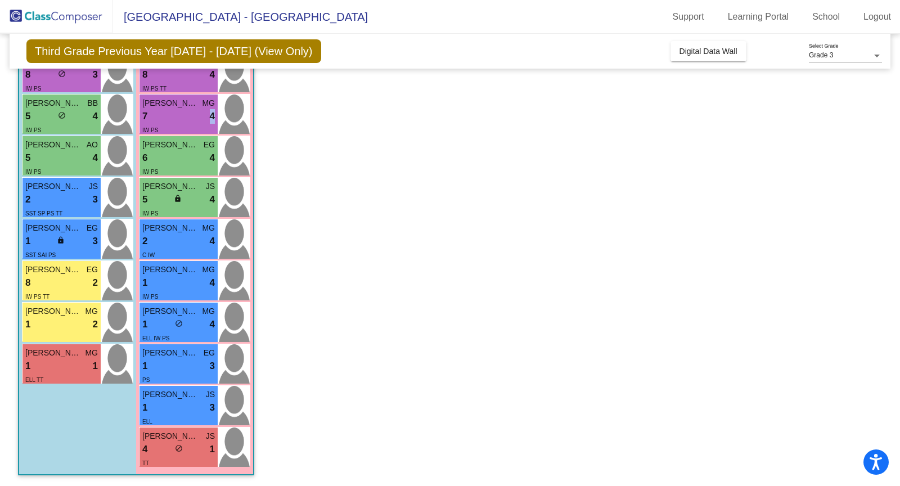
click at [689, 79] on app-classroom "Class 4 - 3rd picture_as_pdf [PERSON_NAME] Add Student First Name Last Name Stu…" at bounding box center [450, 191] width 864 height 591
click at [68, 359] on div "1 lock do_not_disturb_alt 1" at bounding box center [61, 366] width 73 height 15
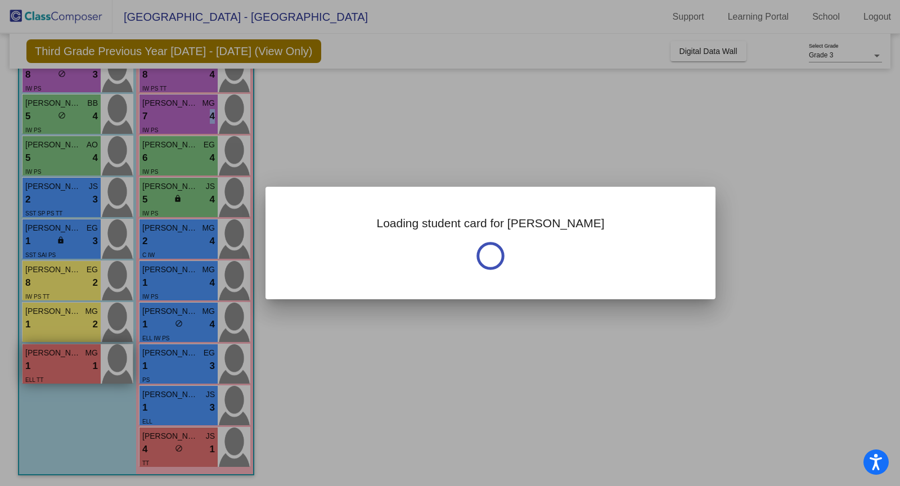
click at [68, 358] on div at bounding box center [450, 243] width 900 height 486
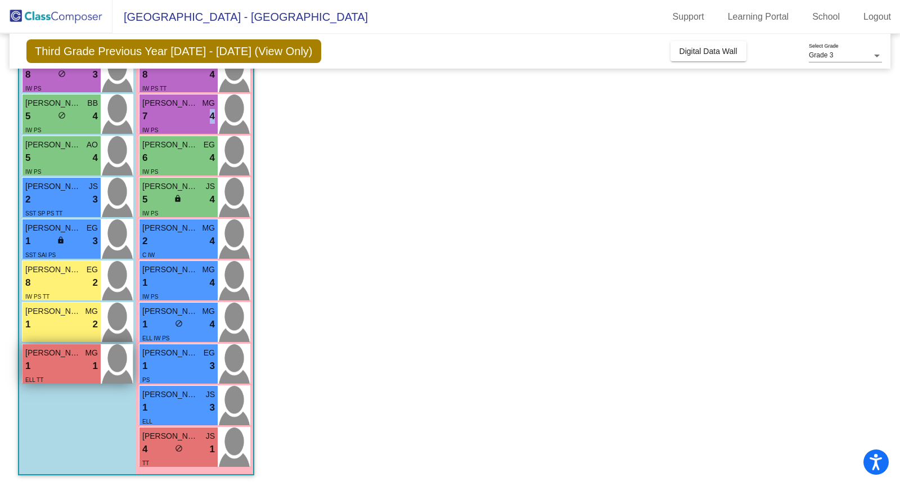
click at [68, 359] on div "1 lock do_not_disturb_alt 1" at bounding box center [61, 366] width 73 height 15
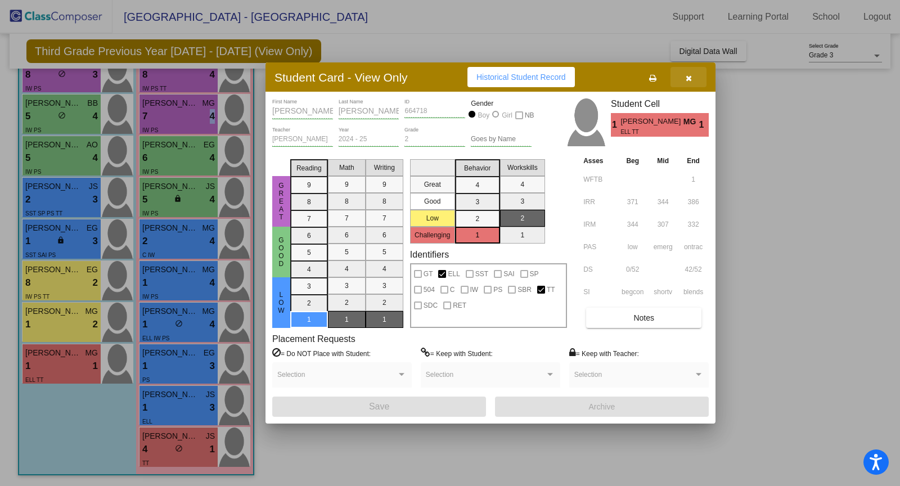
click at [684, 78] on button "button" at bounding box center [688, 77] width 36 height 20
